Goal: Task Accomplishment & Management: Manage account settings

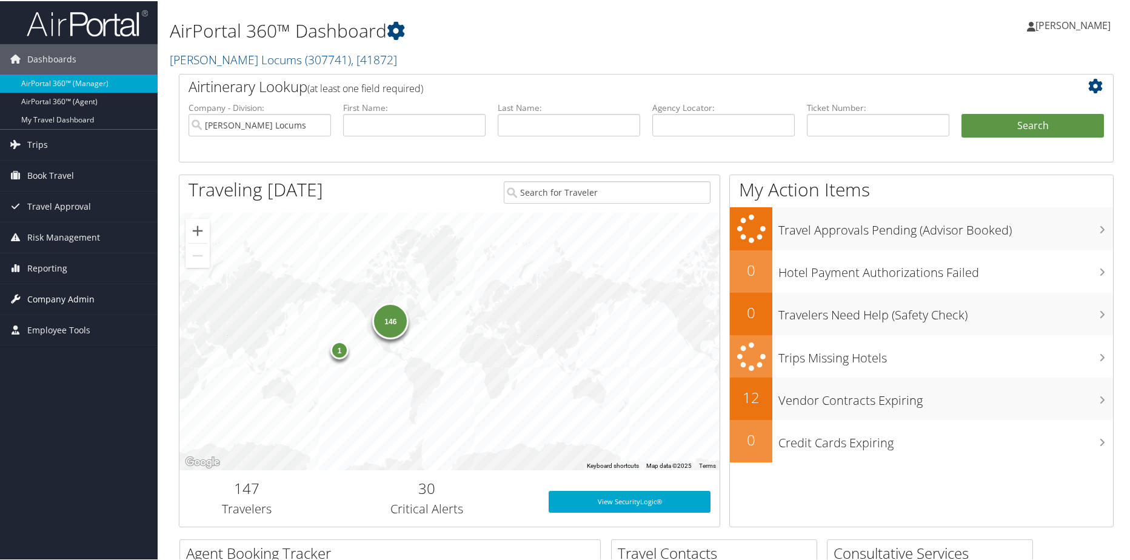
click at [62, 299] on span "Company Admin" at bounding box center [60, 298] width 67 height 30
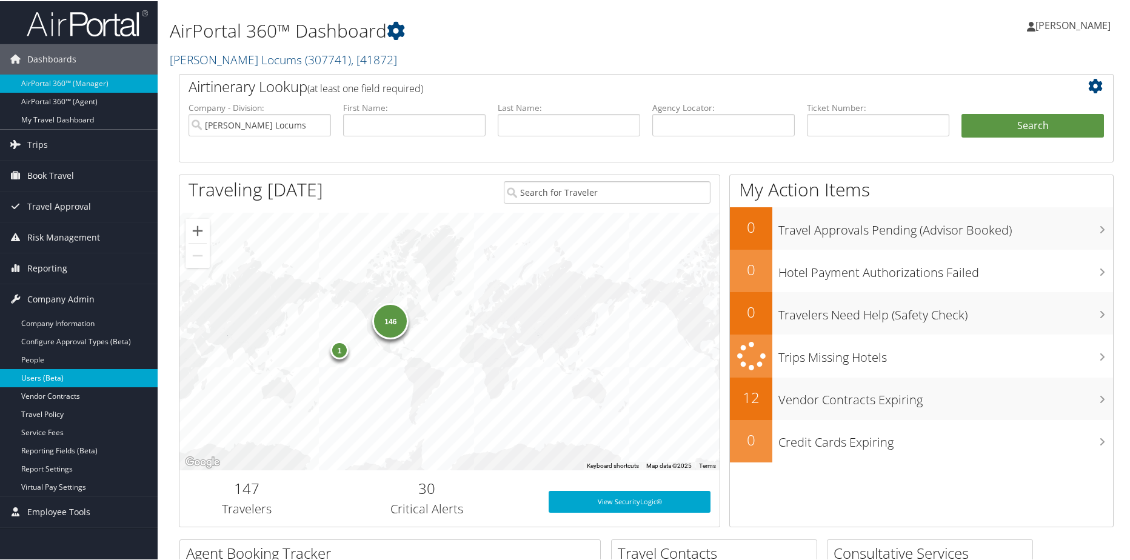
click at [35, 380] on link "Users (Beta)" at bounding box center [79, 377] width 158 height 18
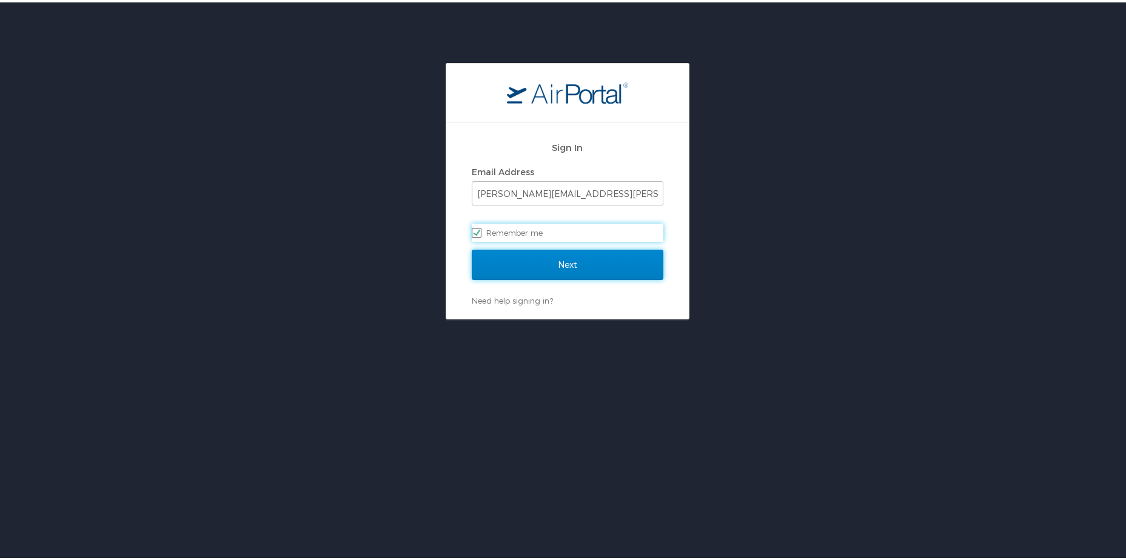
click at [538, 267] on input "Next" at bounding box center [568, 262] width 192 height 30
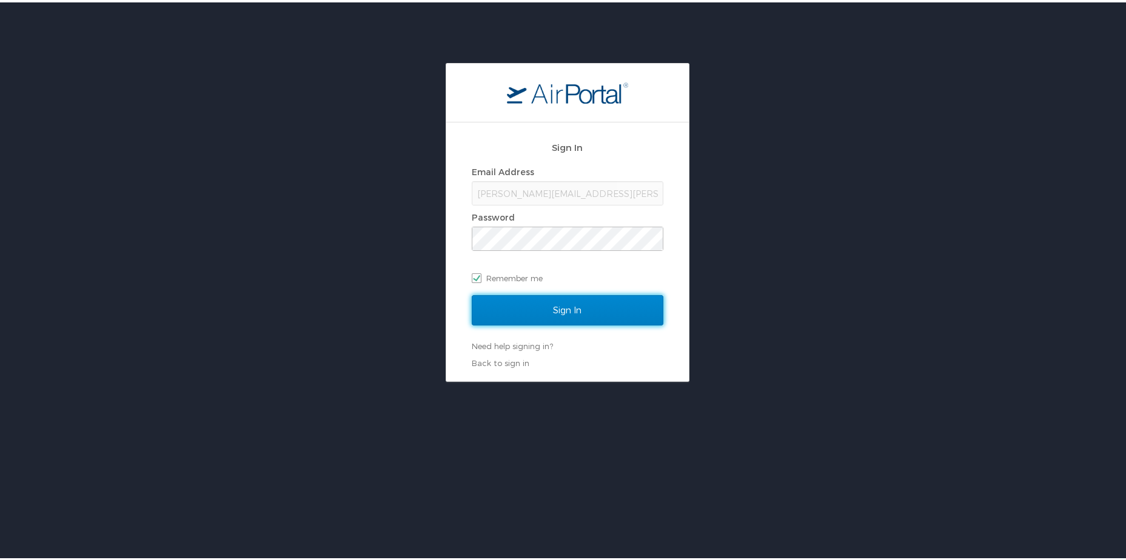
click at [547, 303] on input "Sign In" at bounding box center [568, 308] width 192 height 30
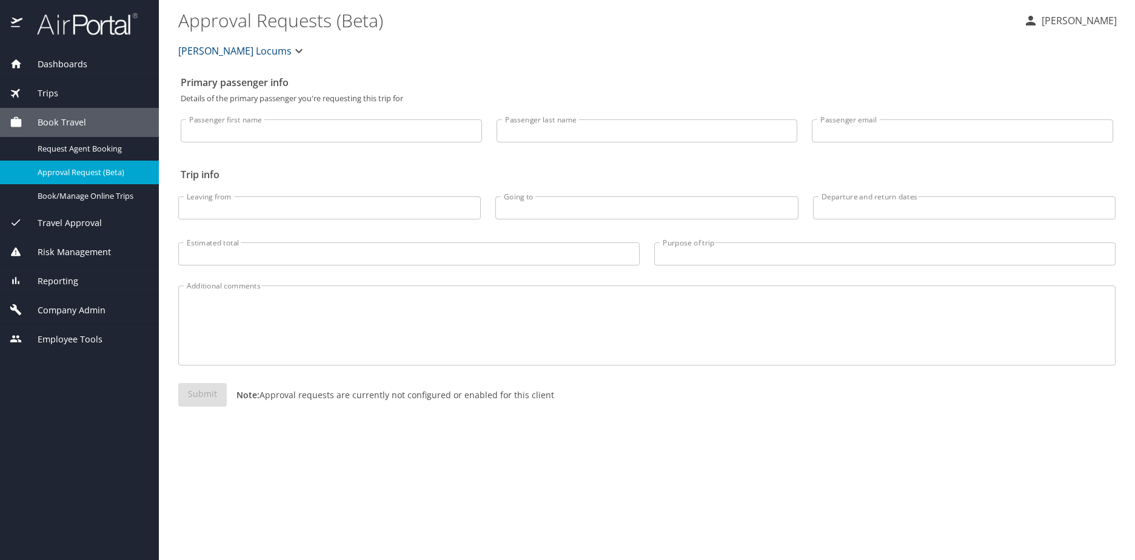
click at [267, 135] on input "Passenger first name" at bounding box center [331, 130] width 301 height 23
type input "[PERSON_NAME]"
click at [50, 315] on span "Company Admin" at bounding box center [63, 310] width 83 height 13
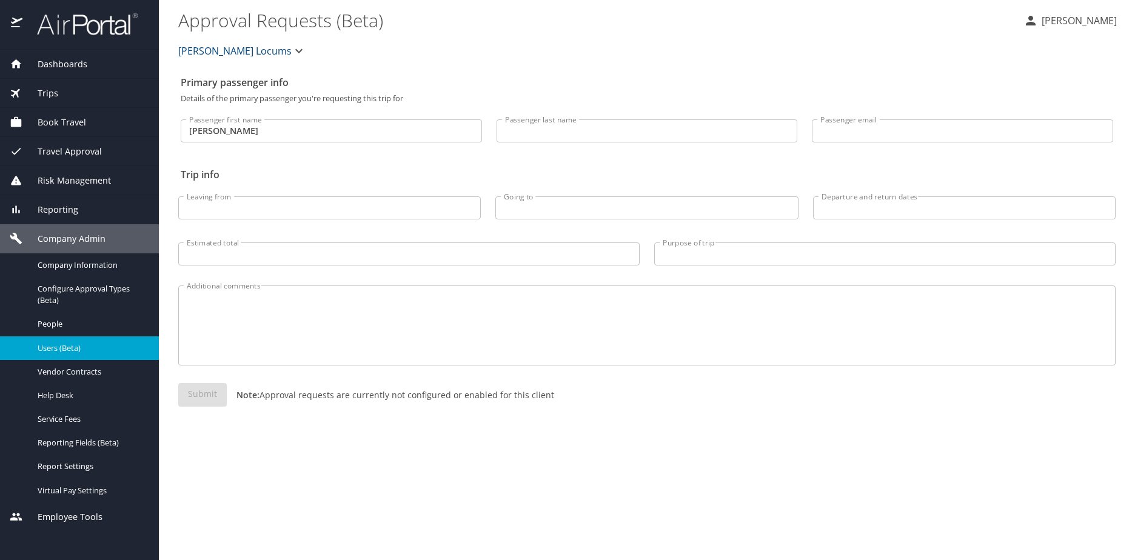
click at [56, 349] on span "Users (Beta)" at bounding box center [91, 349] width 107 height 12
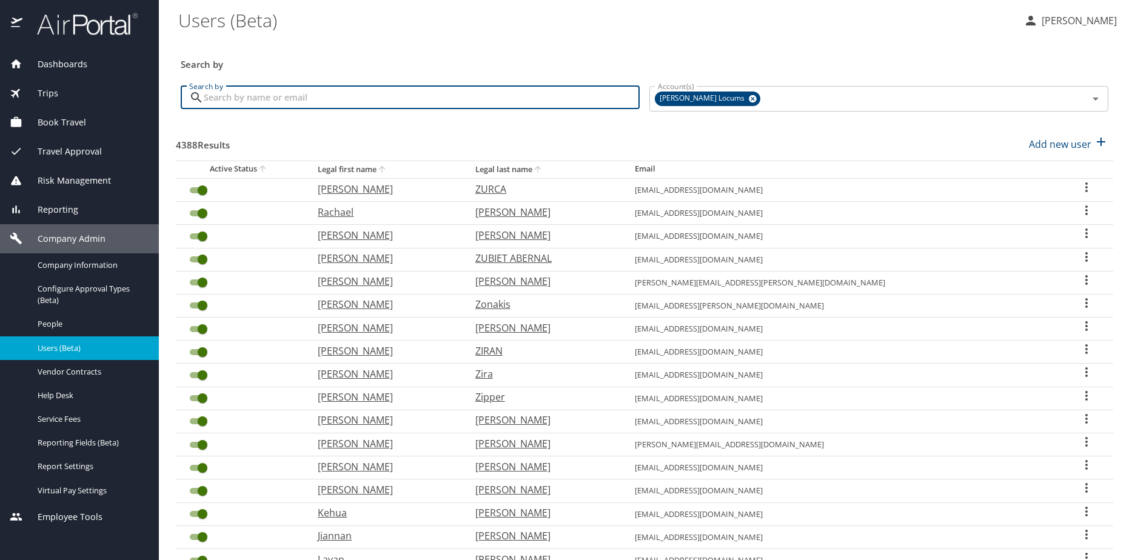
click at [238, 98] on input "Search by" at bounding box center [422, 97] width 436 height 23
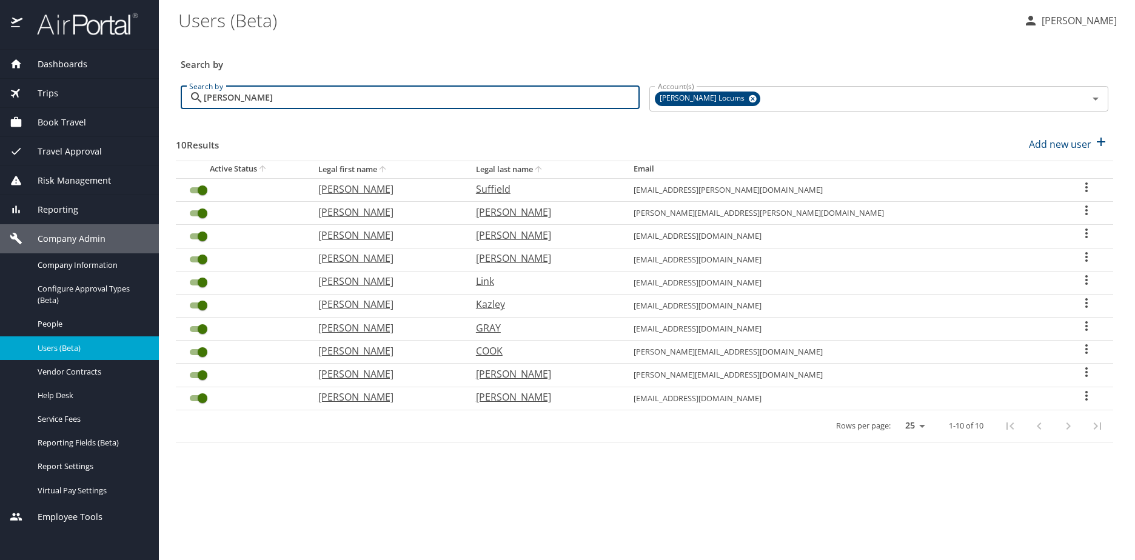
drag, startPoint x: 221, startPoint y: 96, endPoint x: 198, endPoint y: 87, distance: 24.2
click at [198, 87] on div "[PERSON_NAME] Search by" at bounding box center [410, 97] width 459 height 23
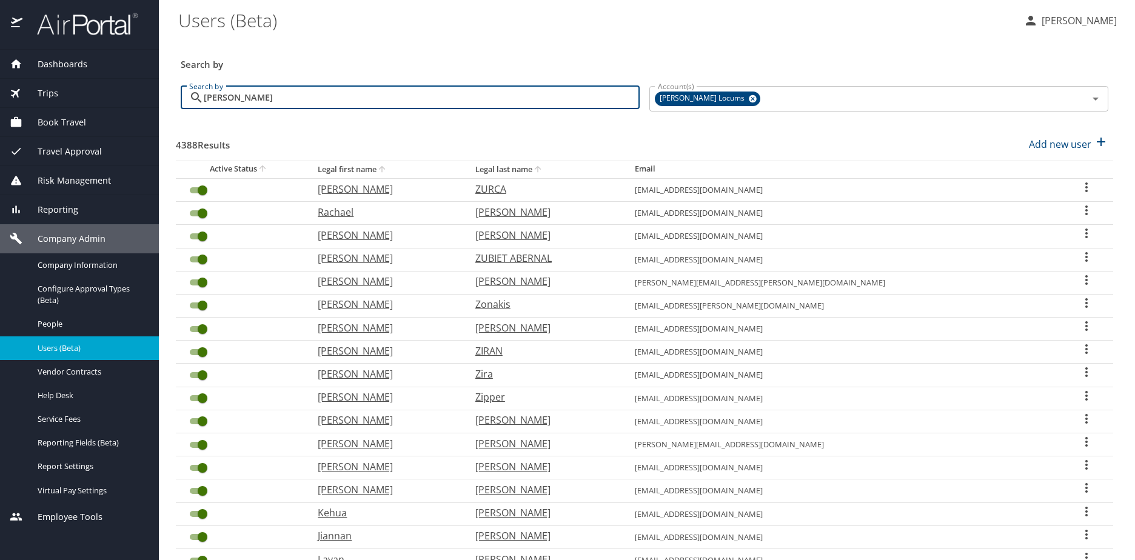
type input "[PERSON_NAME]"
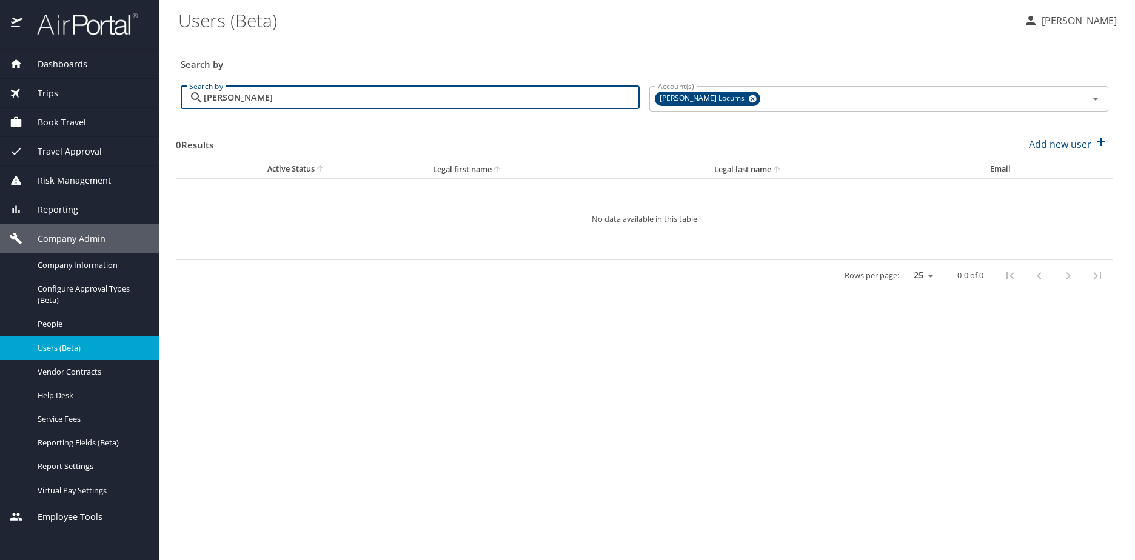
drag, startPoint x: 264, startPoint y: 99, endPoint x: 203, endPoint y: 96, distance: 61.3
click at [203, 96] on div "[PERSON_NAME] Search by" at bounding box center [410, 97] width 459 height 23
